Goal: Information Seeking & Learning: Check status

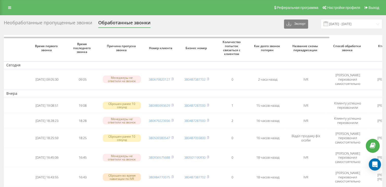
click at [74, 23] on div "Необработанные пропущенные звонки" at bounding box center [48, 24] width 88 height 8
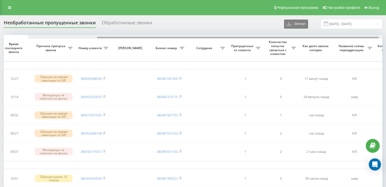
scroll to position [0, 92]
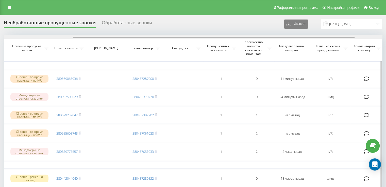
drag, startPoint x: 190, startPoint y: 38, endPoint x: 255, endPoint y: 44, distance: 65.4
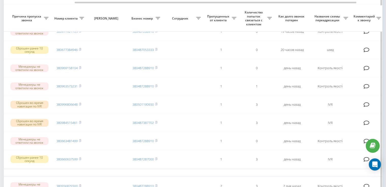
scroll to position [228, 0]
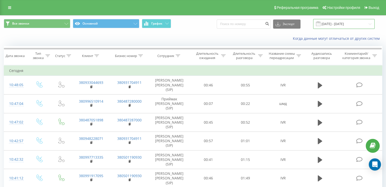
click at [370, 24] on input "19.08.2025 - 19.09.2025" at bounding box center [343, 24] width 61 height 10
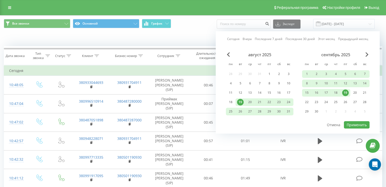
click at [344, 92] on div "19" at bounding box center [345, 93] width 7 height 7
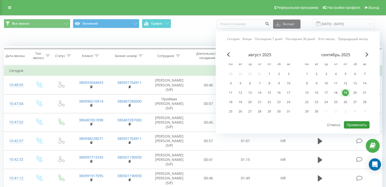
click at [357, 122] on button "Применить" at bounding box center [357, 124] width 26 height 7
type input "19.09.2025 - 19.09.2025"
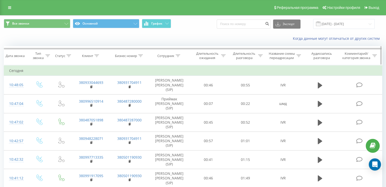
click at [178, 55] on icon at bounding box center [178, 56] width 5 height 3
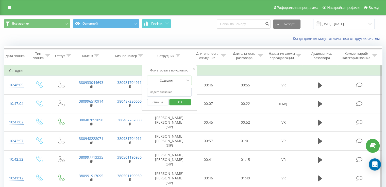
click at [167, 91] on input "text" at bounding box center [169, 92] width 45 height 9
type input "мих"
click at [178, 102] on span "OK" at bounding box center [180, 102] width 14 height 8
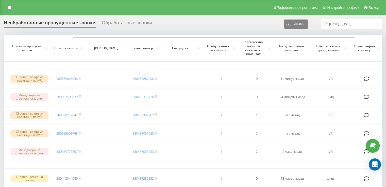
click at [112, 21] on div "Обработанные звонки" at bounding box center [127, 24] width 50 height 8
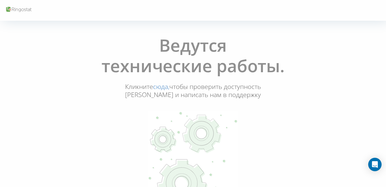
click at [374, 166] on icon "Open Intercom Messenger" at bounding box center [375, 164] width 6 height 7
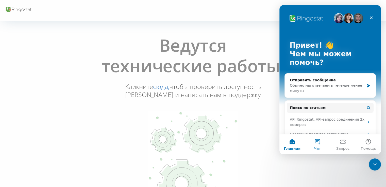
click at [321, 142] on button "Чат" at bounding box center [317, 144] width 25 height 20
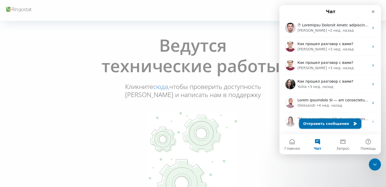
click at [323, 122] on button "Отправить сообщение" at bounding box center [330, 124] width 62 height 10
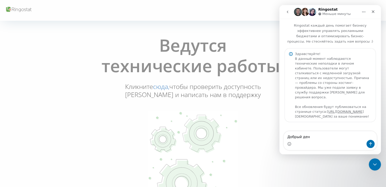
type textarea "Добрый день"
type textarea "л"
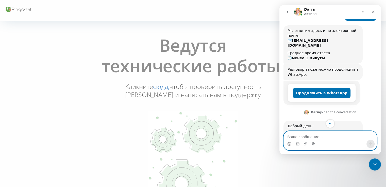
scroll to position [134, 0]
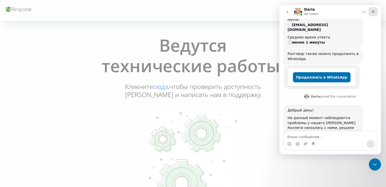
click at [373, 12] on icon "Закрыть" at bounding box center [373, 11] width 3 height 3
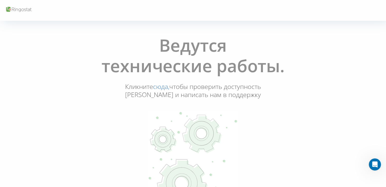
scroll to position [66, 0]
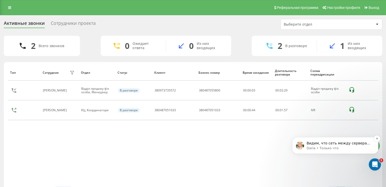
click at [350, 146] on p "Daria • Только что" at bounding box center [339, 148] width 65 height 5
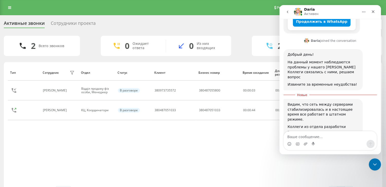
scroll to position [116, 0]
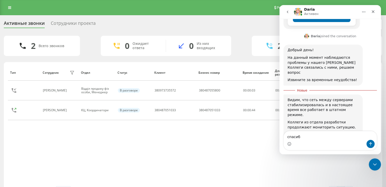
type textarea "спасибо"
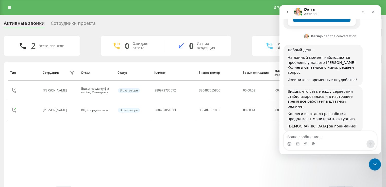
scroll to position [123, 0]
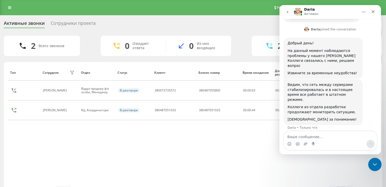
click at [373, 165] on icon "Закрыть службу сообщений Intercom" at bounding box center [374, 164] width 6 height 6
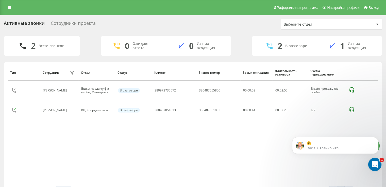
scroll to position [160, 0]
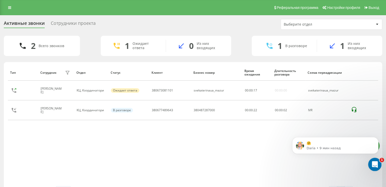
click at [376, 164] on icon "Открыть службу сообщений Intercom" at bounding box center [374, 164] width 8 height 8
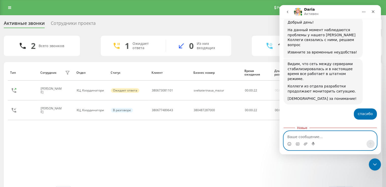
scroll to position [168, 0]
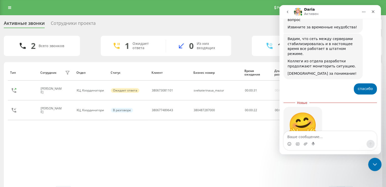
click at [372, 167] on div "Закрыть службу сообщений Intercom" at bounding box center [374, 164] width 12 height 12
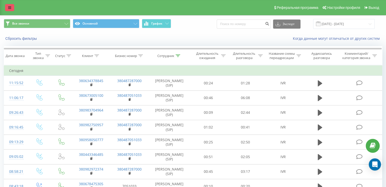
click at [11, 9] on icon at bounding box center [9, 8] width 3 height 4
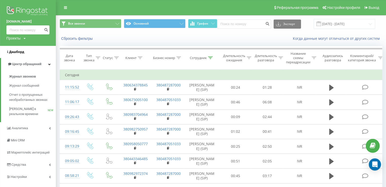
click at [13, 50] on span "Дашборд" at bounding box center [16, 52] width 15 height 4
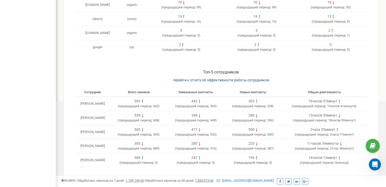
scroll to position [203, 0]
click at [215, 78] on span "перейти к отчету об эффективности работы сотрудников" at bounding box center [221, 80] width 96 height 4
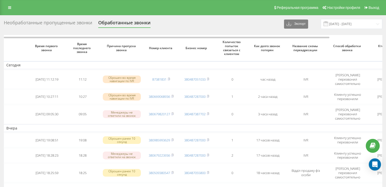
click at [67, 23] on div "Необработанные пропущенные звонки" at bounding box center [48, 24] width 88 height 8
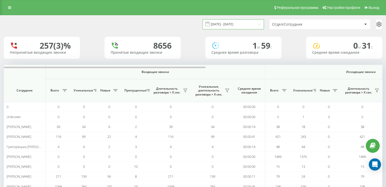
click at [258, 23] on input "[DATE] - [DATE]" at bounding box center [232, 24] width 61 height 10
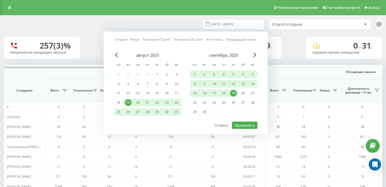
click at [232, 93] on div "19" at bounding box center [233, 93] width 7 height 7
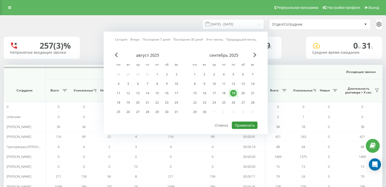
click at [242, 125] on button "Применить" at bounding box center [245, 125] width 26 height 7
type input "19.09.2025 - 19.09.2025"
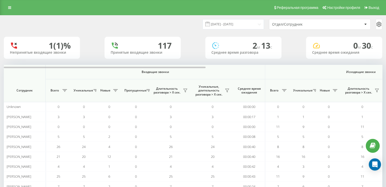
click at [365, 23] on div at bounding box center [365, 24] width 6 height 6
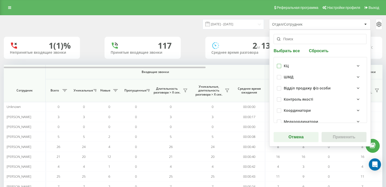
click at [278, 64] on label at bounding box center [279, 64] width 4 height 0
checkbox input "true"
click at [352, 136] on button "Применить" at bounding box center [343, 137] width 45 height 10
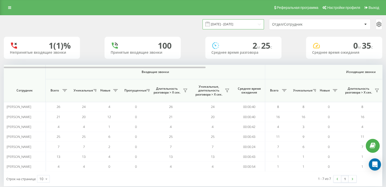
click at [258, 25] on input "19.09.2025 - 19.09.2025" at bounding box center [232, 24] width 61 height 10
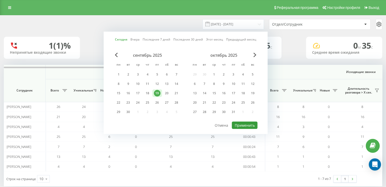
click at [241, 124] on button "Применить" at bounding box center [245, 125] width 26 height 7
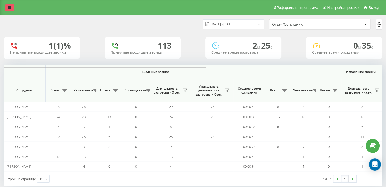
click at [10, 7] on icon at bounding box center [9, 8] width 3 height 4
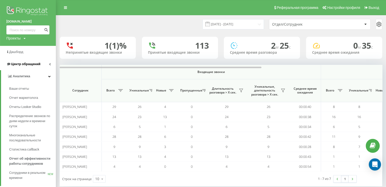
click at [25, 64] on span "Центр обращений" at bounding box center [25, 64] width 29 height 4
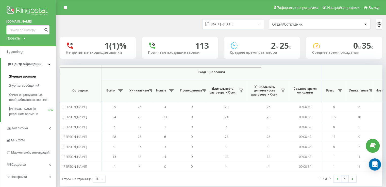
click at [25, 77] on span "Журнал звонков" at bounding box center [22, 76] width 27 height 5
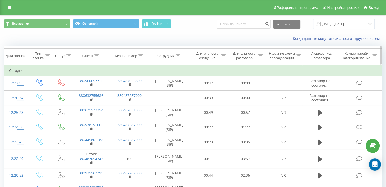
click at [178, 55] on icon at bounding box center [178, 56] width 5 height 3
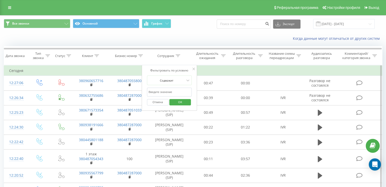
click at [168, 91] on input "text" at bounding box center [169, 92] width 45 height 9
type input "мих"
click at [182, 100] on span "OK" at bounding box center [180, 102] width 14 height 8
